Goal: Task Accomplishment & Management: Manage account settings

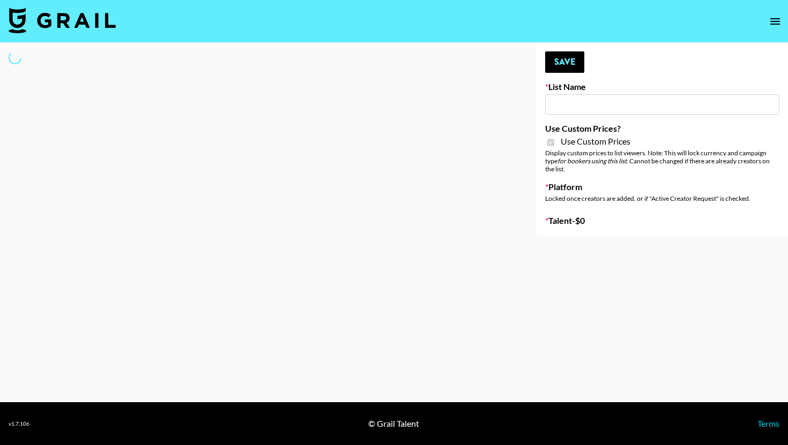
type input "Halovida ([DATE])"
checkbox input "true"
select select "Brand"
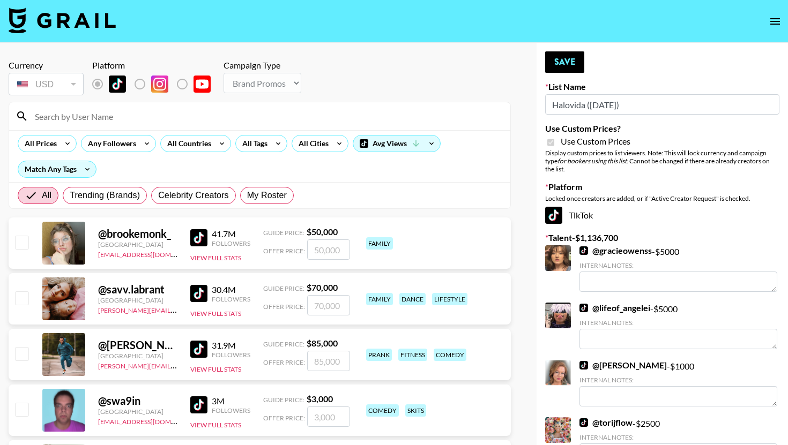
click at [266, 116] on input at bounding box center [265, 116] width 475 height 17
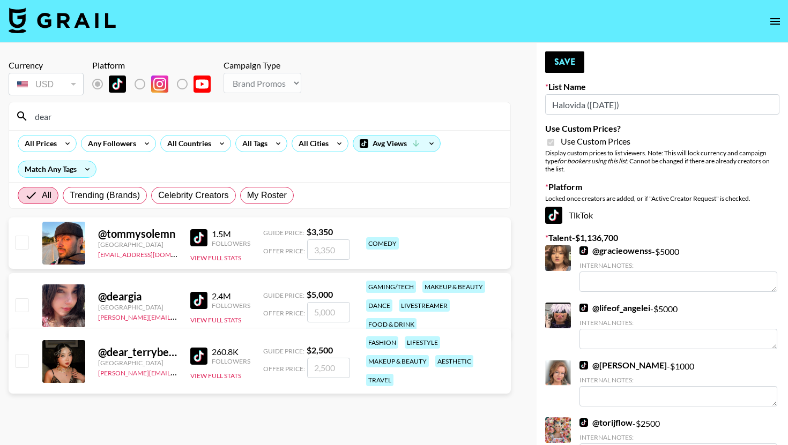
type input "dear"
click at [18, 363] on input "checkbox" at bounding box center [21, 360] width 13 height 13
checkbox input "true"
type input "2500"
click at [566, 58] on button "Save" at bounding box center [564, 61] width 39 height 21
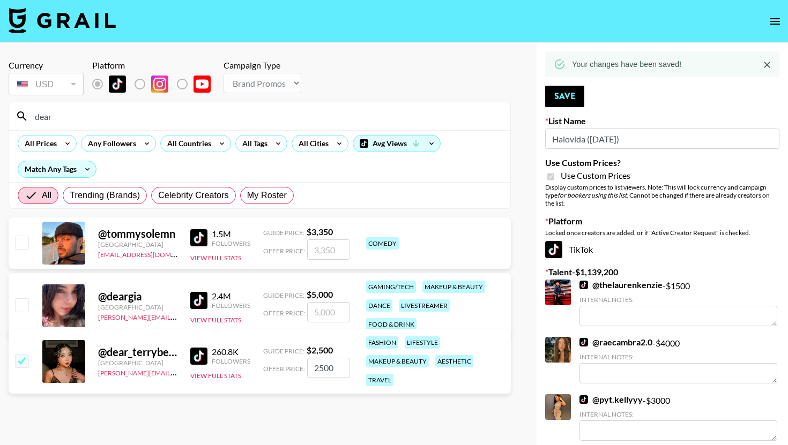
click at [294, 122] on input "dear" at bounding box center [265, 116] width 475 height 17
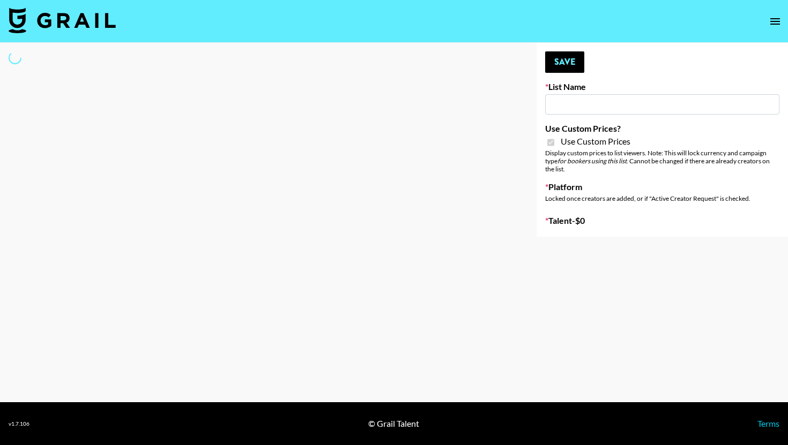
type input "Hily (10th Oct)"
checkbox input "true"
select select "Brand"
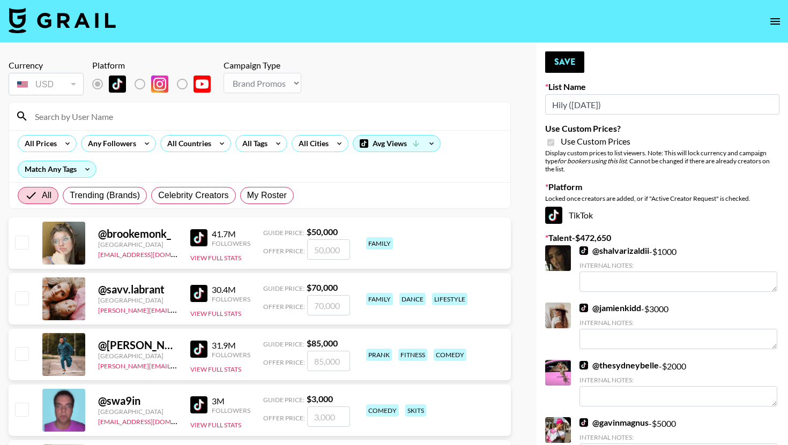
click at [246, 118] on input at bounding box center [265, 116] width 475 height 17
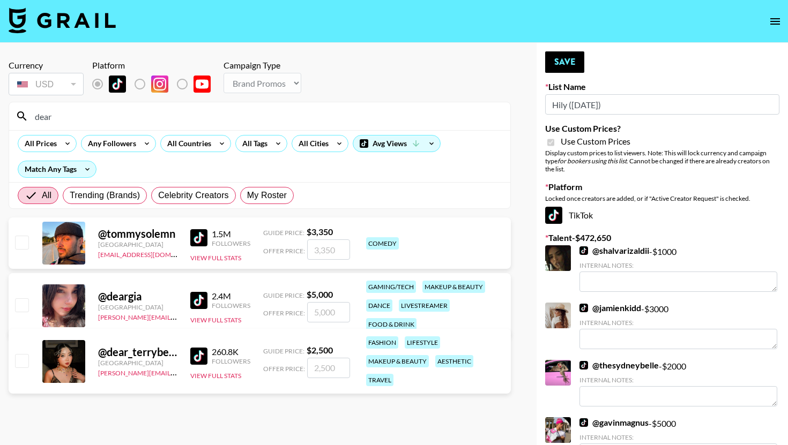
type input "dear"
click at [17, 370] on div at bounding box center [21, 362] width 17 height 18
click at [21, 360] on input "checkbox" at bounding box center [21, 360] width 13 height 13
checkbox input "true"
type input "2500"
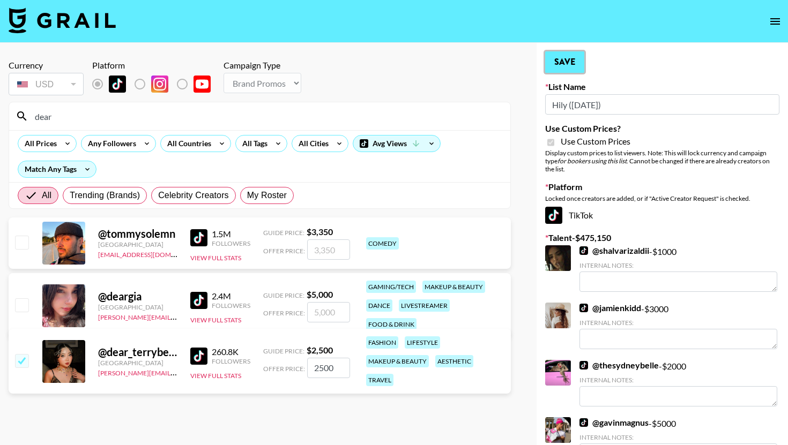
click at [554, 58] on button "Save" at bounding box center [564, 61] width 39 height 21
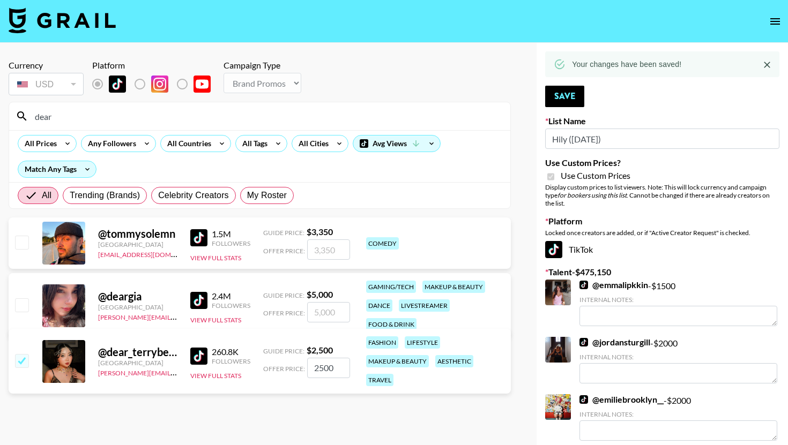
click at [282, 115] on input "dear" at bounding box center [265, 116] width 475 height 17
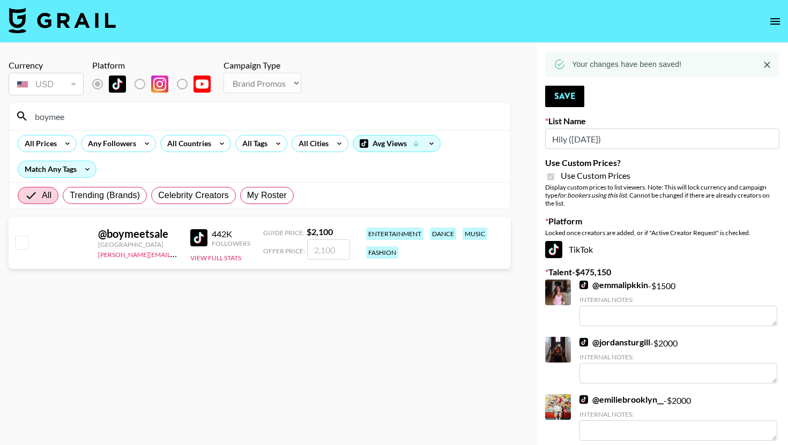
type input "boymeet"
